Goal: Task Accomplishment & Management: Manage account settings

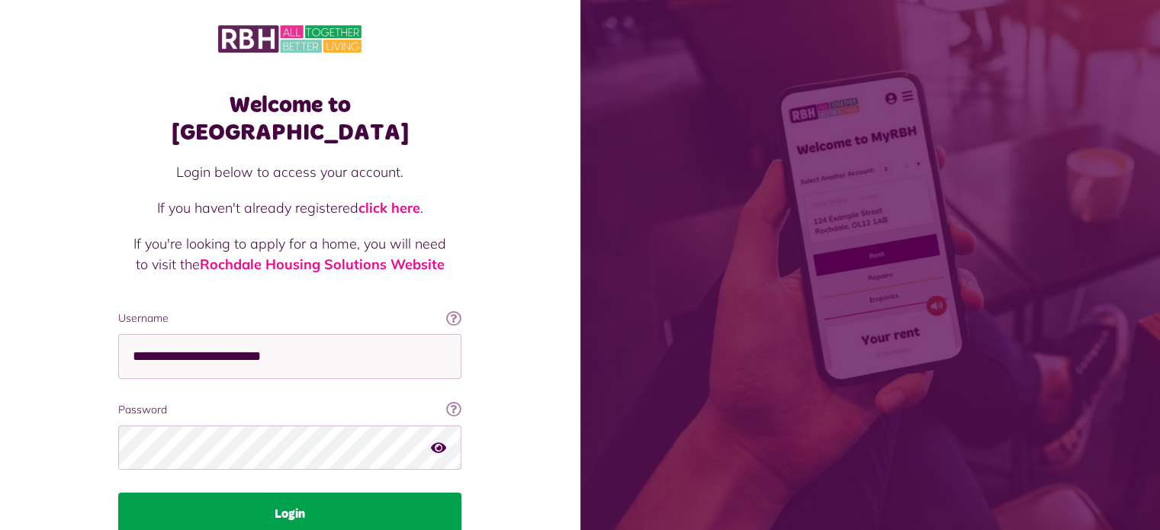
click at [290, 493] on button "Login" at bounding box center [289, 514] width 343 height 43
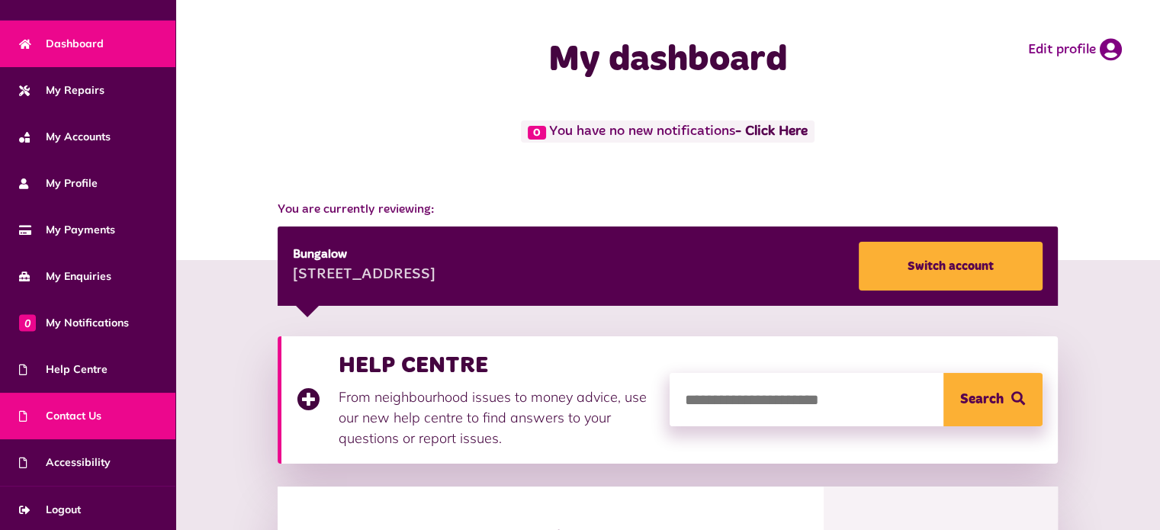
scroll to position [86, 0]
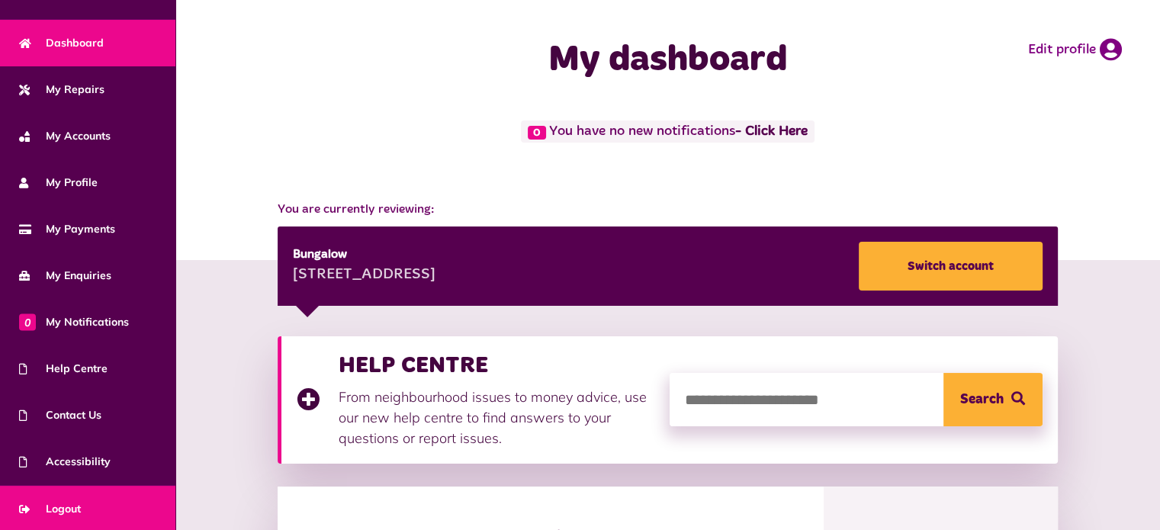
click at [81, 501] on span "Logout" at bounding box center [50, 509] width 62 height 16
